Goal: Transaction & Acquisition: Purchase product/service

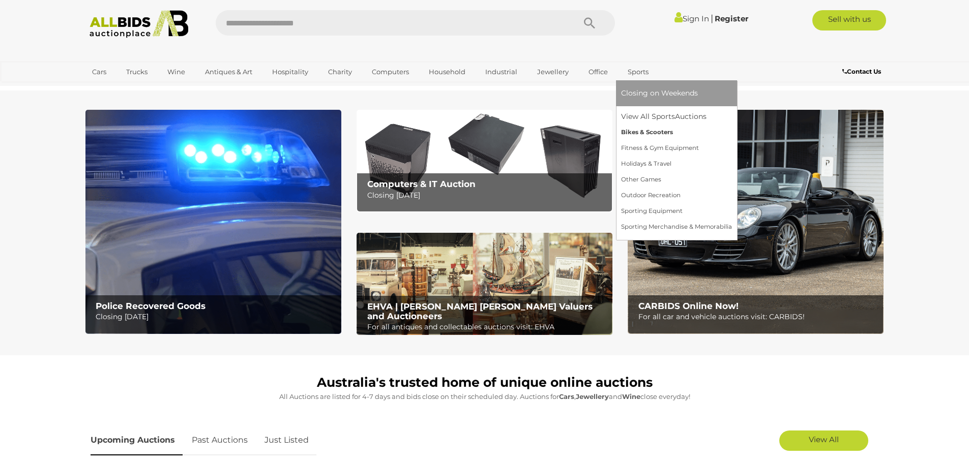
click at [636, 130] on link "Bikes & Scooters" at bounding box center [676, 133] width 111 height 16
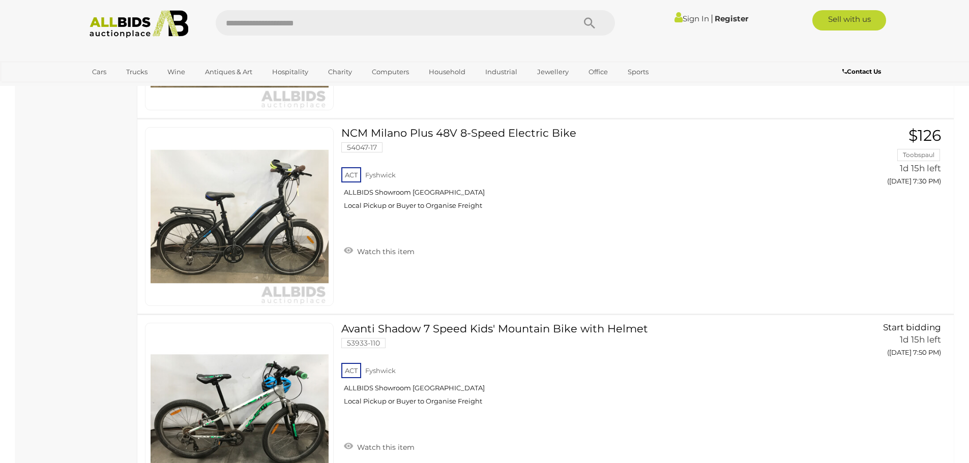
scroll to position [690, 0]
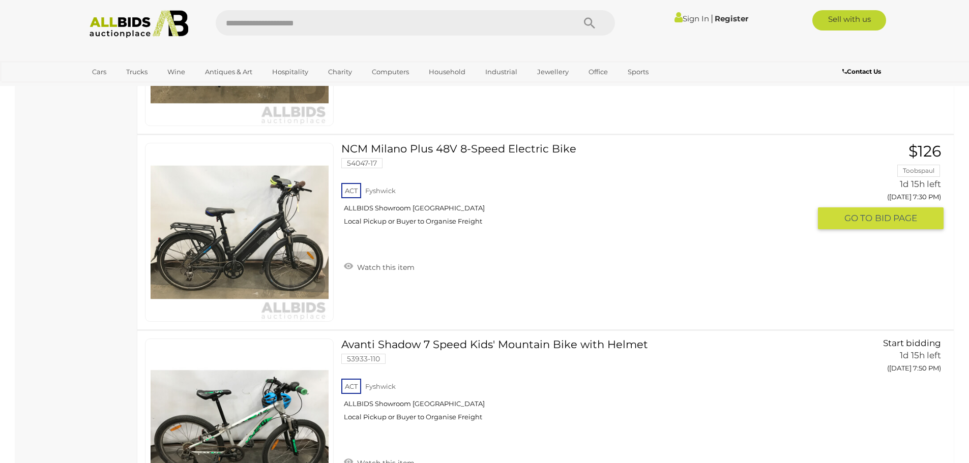
click at [263, 234] on img at bounding box center [240, 232] width 178 height 178
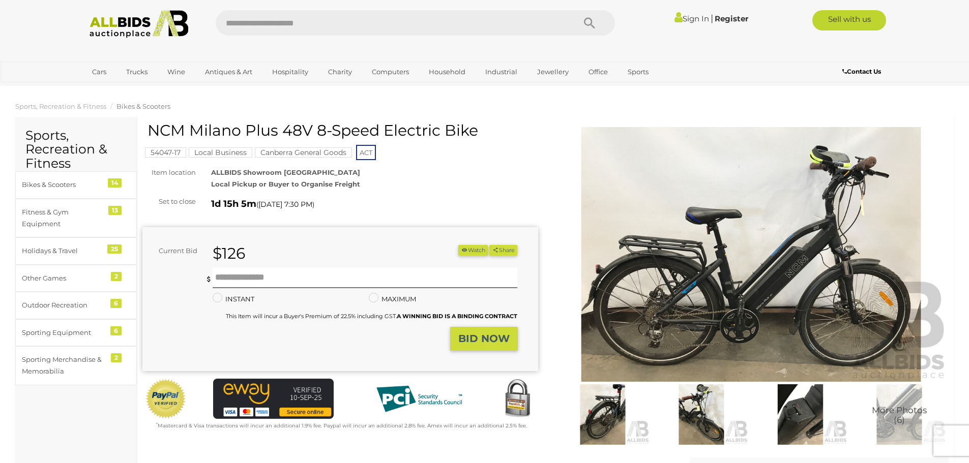
click at [725, 298] on img at bounding box center [751, 254] width 396 height 255
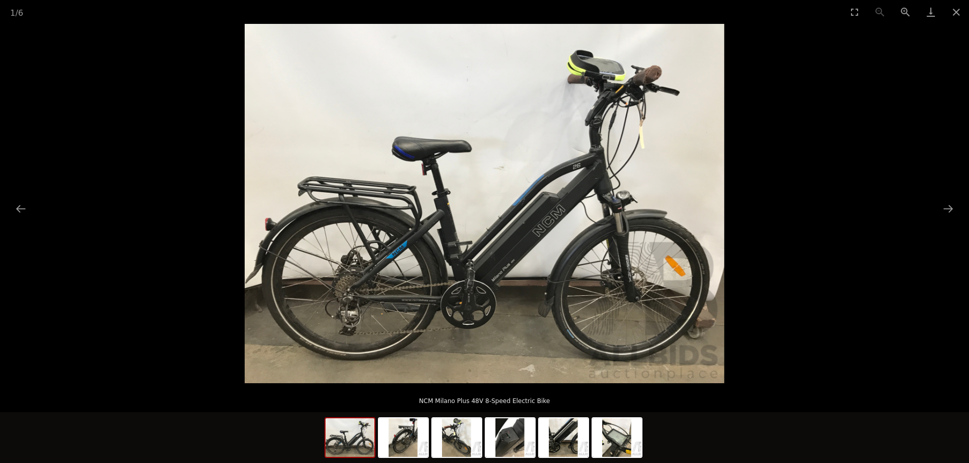
click at [513, 254] on img at bounding box center [485, 204] width 480 height 360
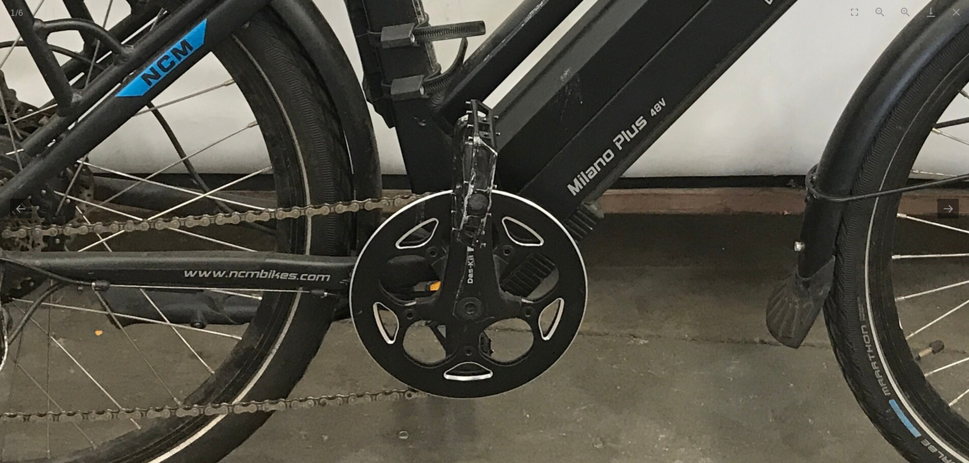
drag, startPoint x: 436, startPoint y: 320, endPoint x: 583, endPoint y: 98, distance: 266.5
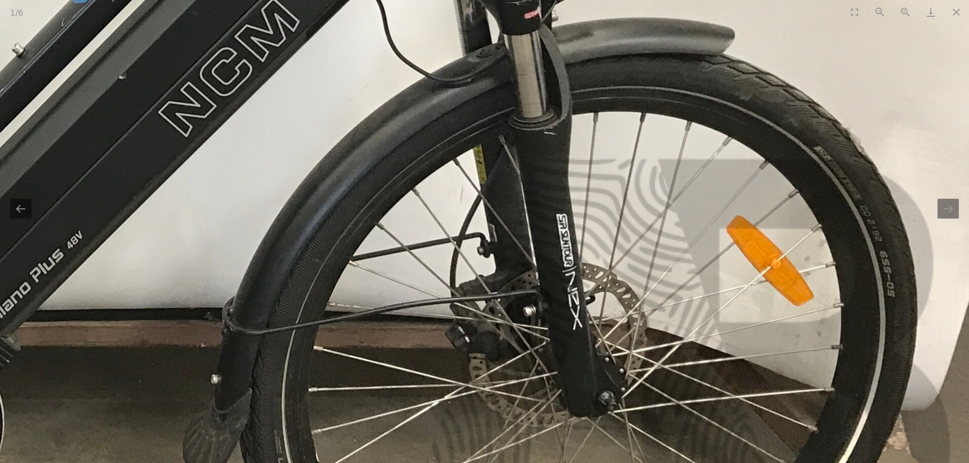
drag, startPoint x: 838, startPoint y: 205, endPoint x: 252, endPoint y: 345, distance: 602.9
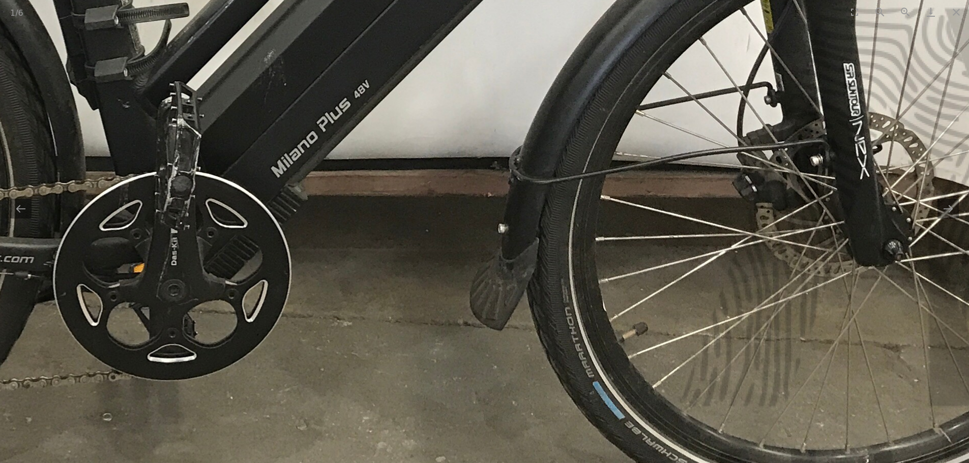
drag, startPoint x: 414, startPoint y: 320, endPoint x: 778, endPoint y: 160, distance: 398.3
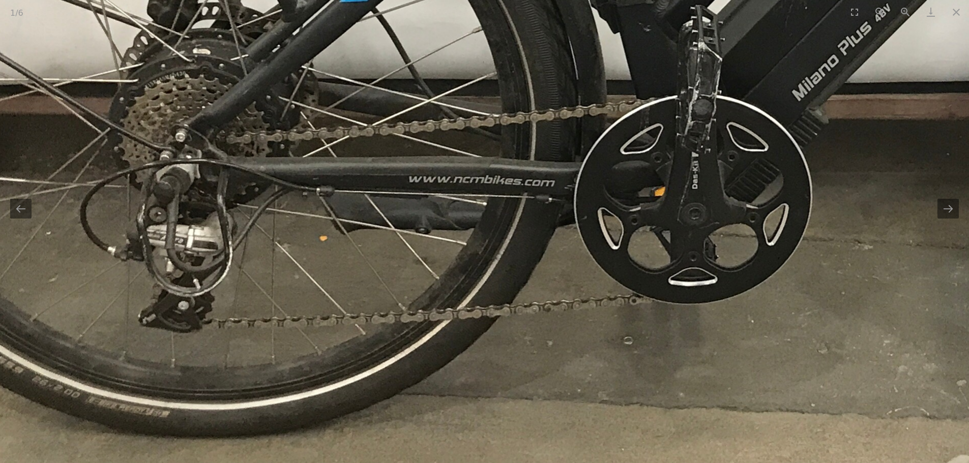
drag, startPoint x: 409, startPoint y: 333, endPoint x: 650, endPoint y: 296, distance: 243.3
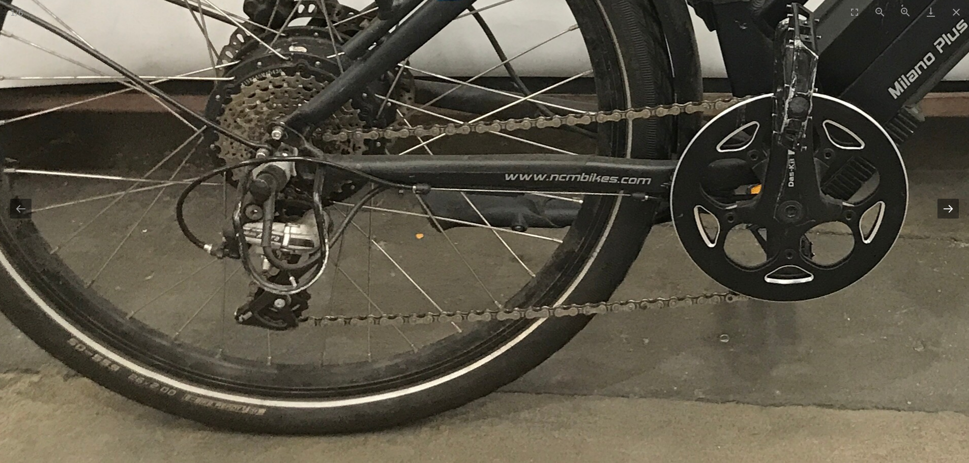
click at [949, 215] on button "Next slide" at bounding box center [947, 209] width 21 height 20
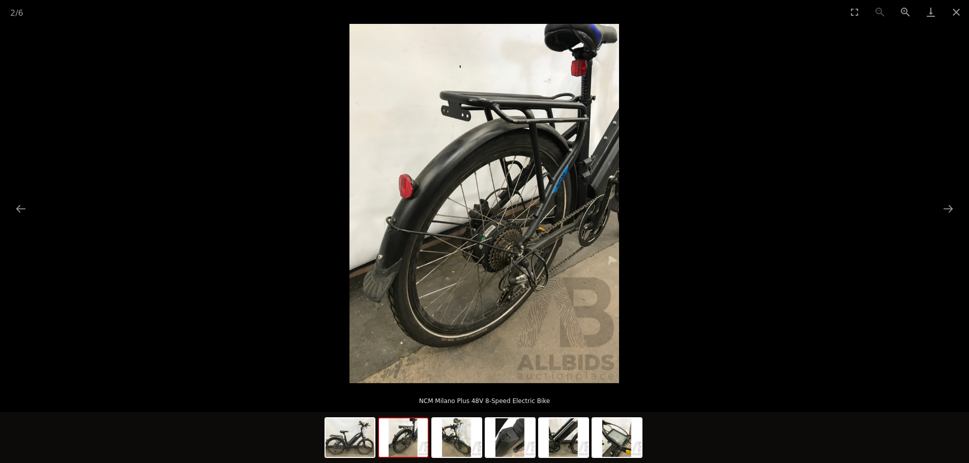
click at [513, 260] on img at bounding box center [484, 204] width 270 height 360
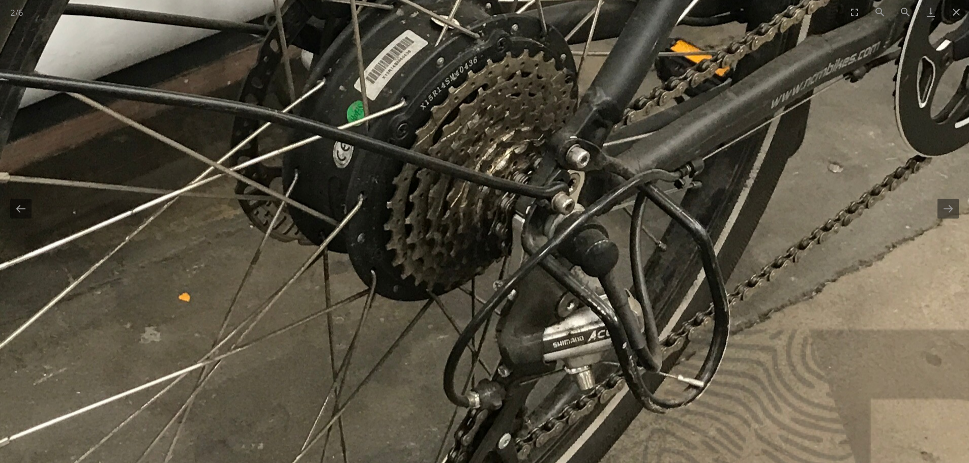
drag, startPoint x: 558, startPoint y: 327, endPoint x: 563, endPoint y: 208, distance: 119.1
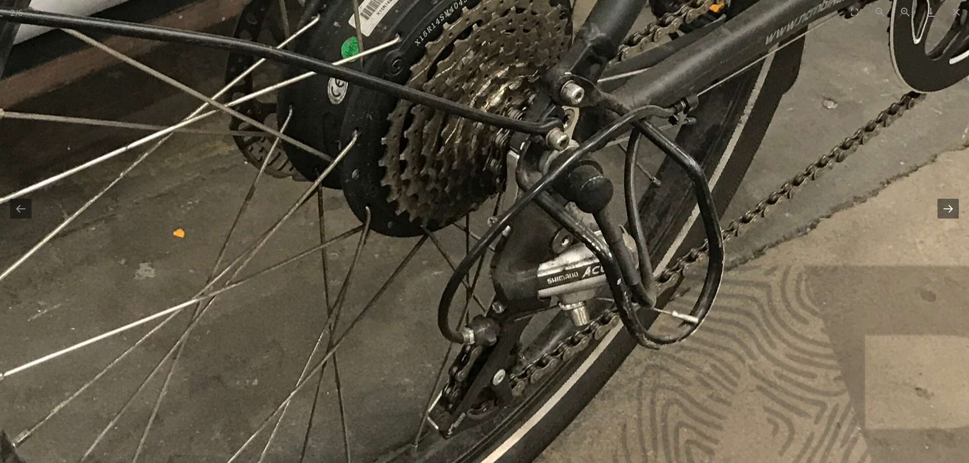
click at [950, 208] on button "Next slide" at bounding box center [947, 209] width 21 height 20
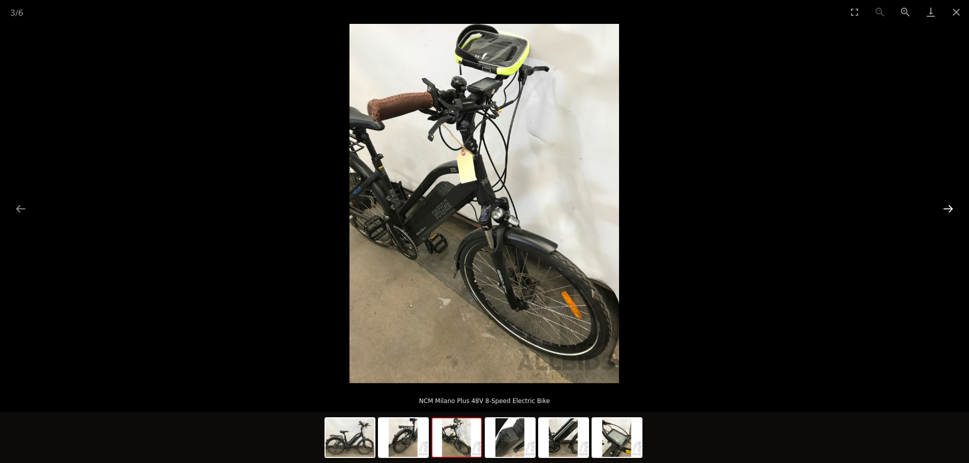
click at [950, 208] on button "Next slide" at bounding box center [947, 209] width 21 height 20
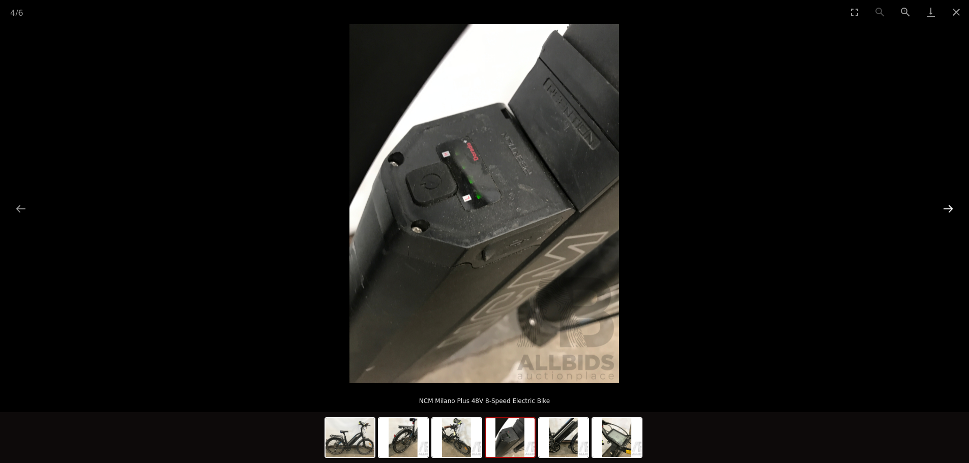
click at [950, 208] on button "Next slide" at bounding box center [947, 209] width 21 height 20
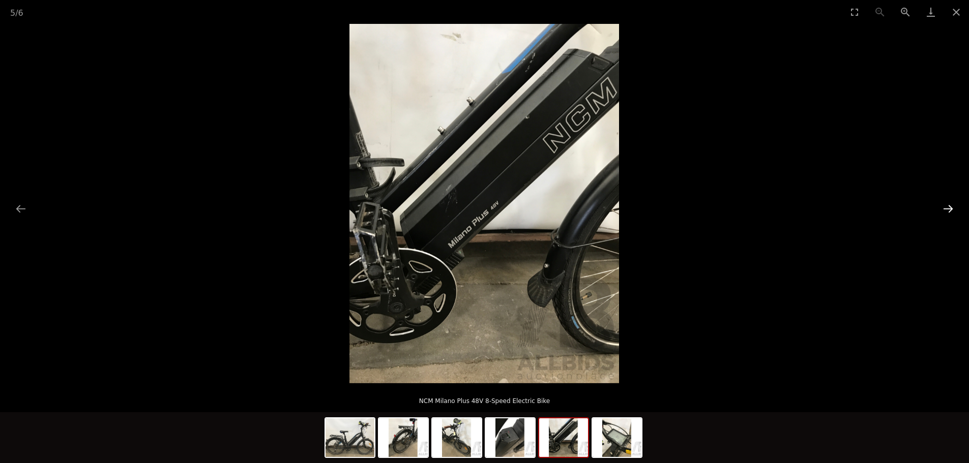
click at [950, 208] on button "Next slide" at bounding box center [947, 209] width 21 height 20
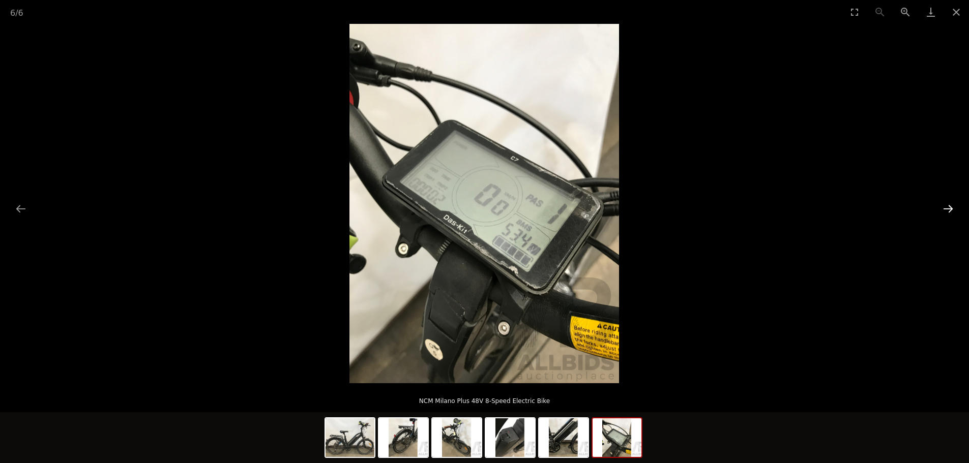
click at [950, 208] on button "Next slide" at bounding box center [947, 209] width 21 height 20
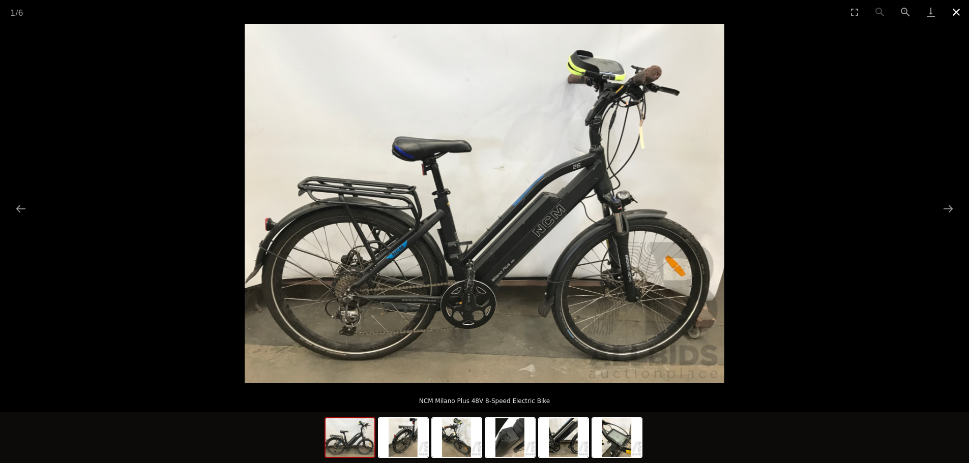
click at [958, 12] on button "Close gallery" at bounding box center [955, 12] width 25 height 24
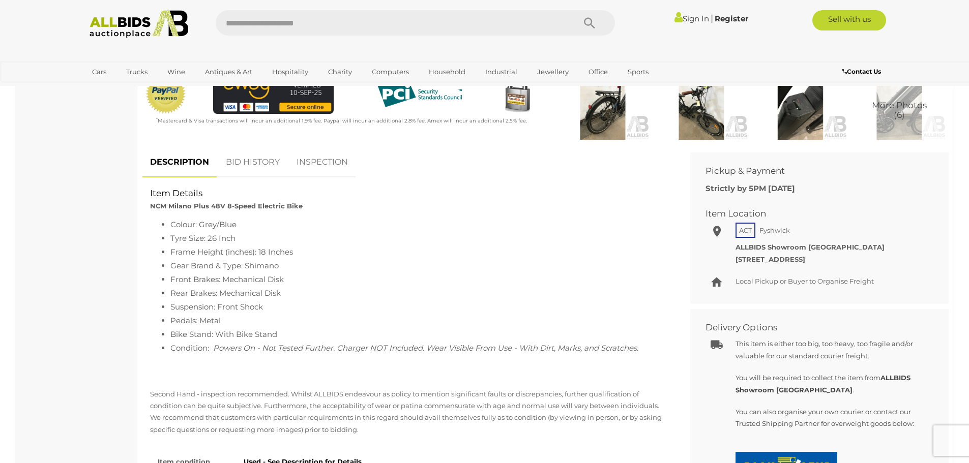
scroll to position [254, 0]
